Goal: Transaction & Acquisition: Book appointment/travel/reservation

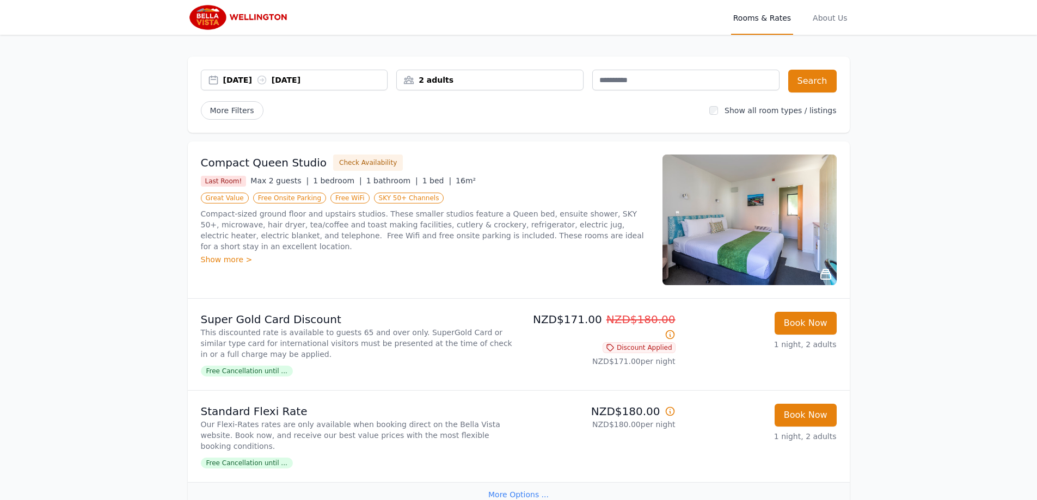
click at [327, 82] on div "[DATE] [DATE]" at bounding box center [305, 80] width 164 height 11
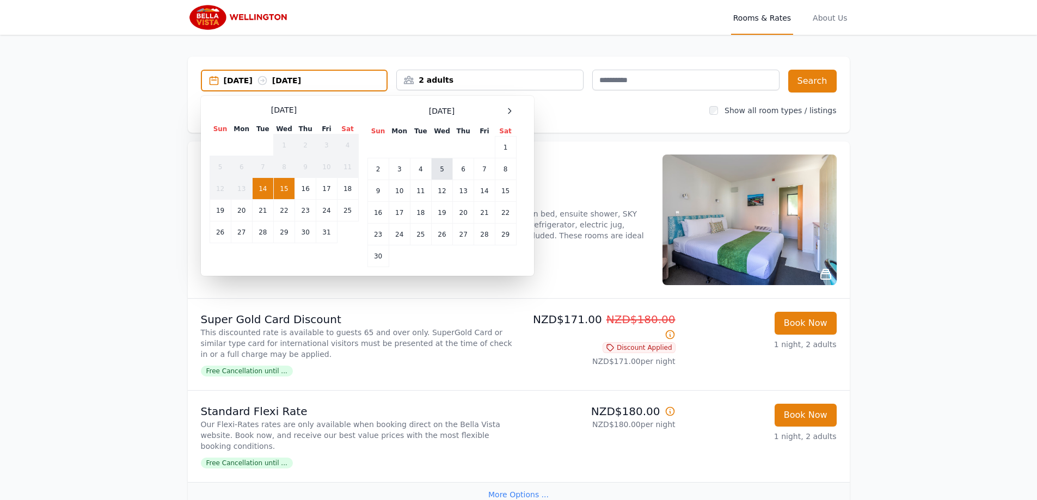
click at [443, 171] on td "5" at bounding box center [441, 169] width 21 height 22
click at [488, 171] on td "7" at bounding box center [484, 169] width 21 height 22
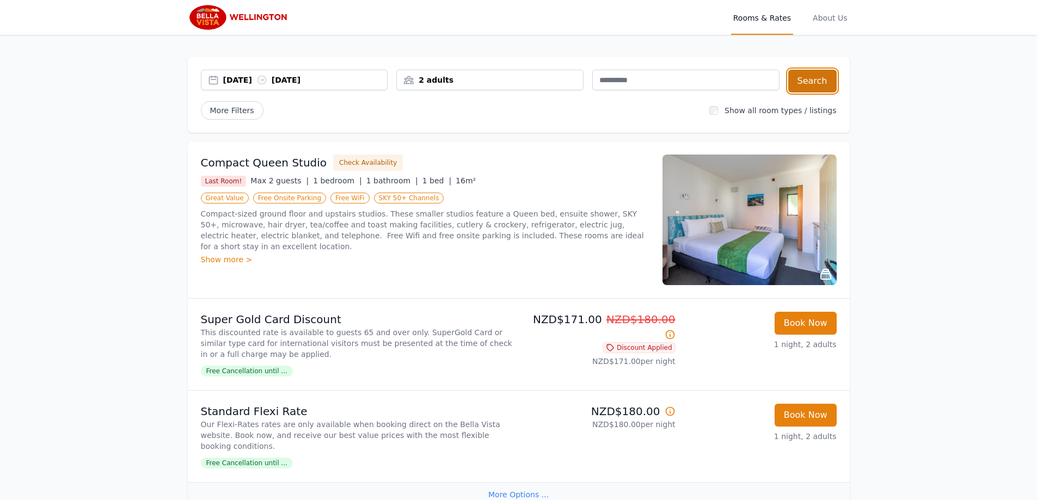
click at [811, 81] on button "Search" at bounding box center [812, 81] width 48 height 23
click at [354, 162] on button "Check Availability" at bounding box center [368, 163] width 70 height 16
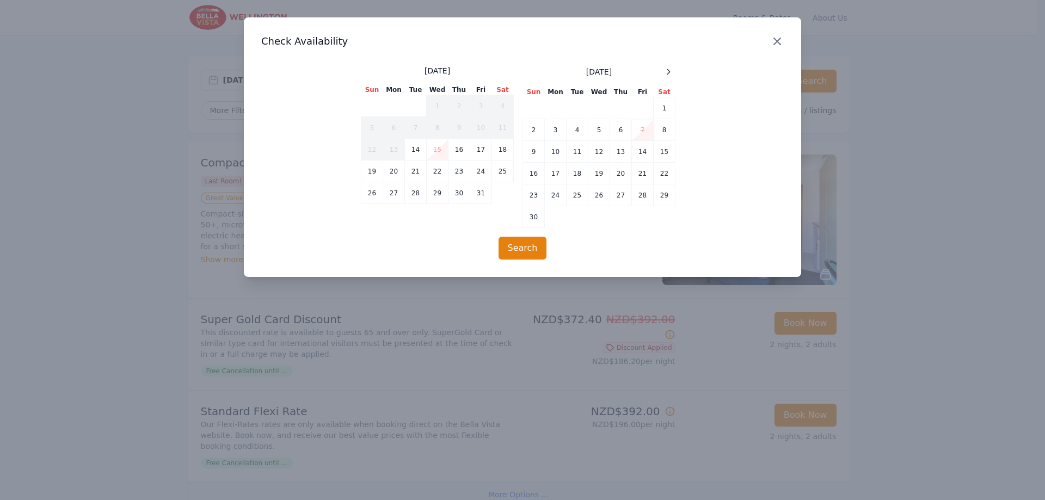
click at [779, 43] on icon "button" at bounding box center [777, 41] width 7 height 7
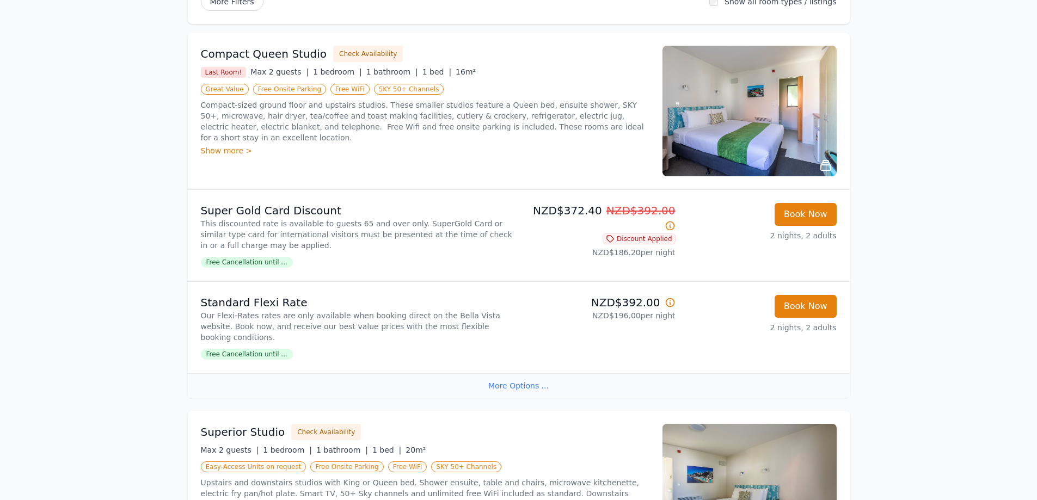
scroll to position [163, 0]
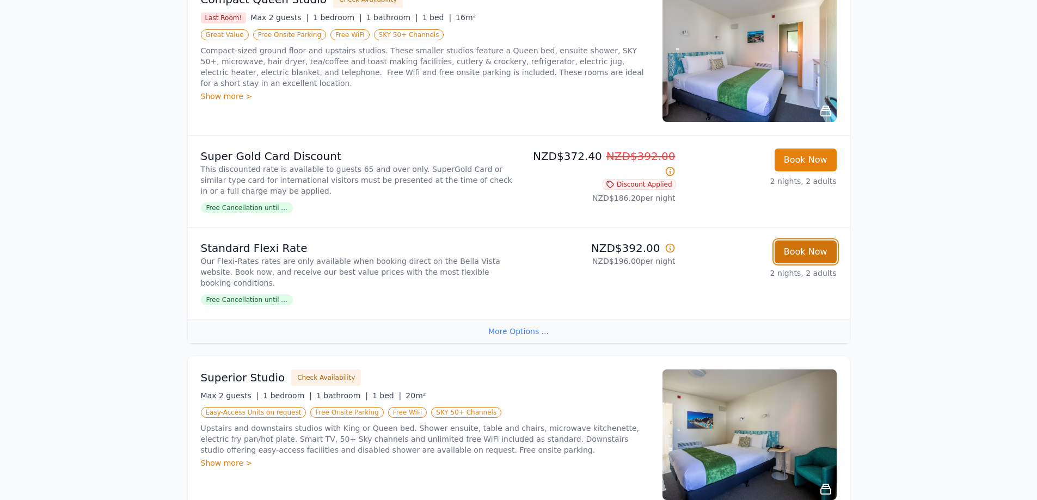
click at [812, 250] on button "Book Now" at bounding box center [806, 252] width 62 height 23
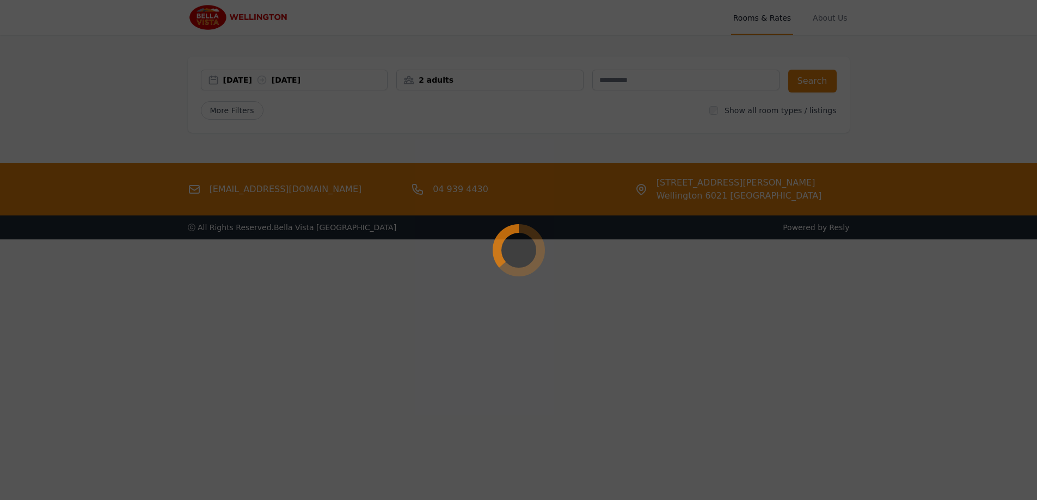
select select "**"
